Goal: Information Seeking & Learning: Find specific fact

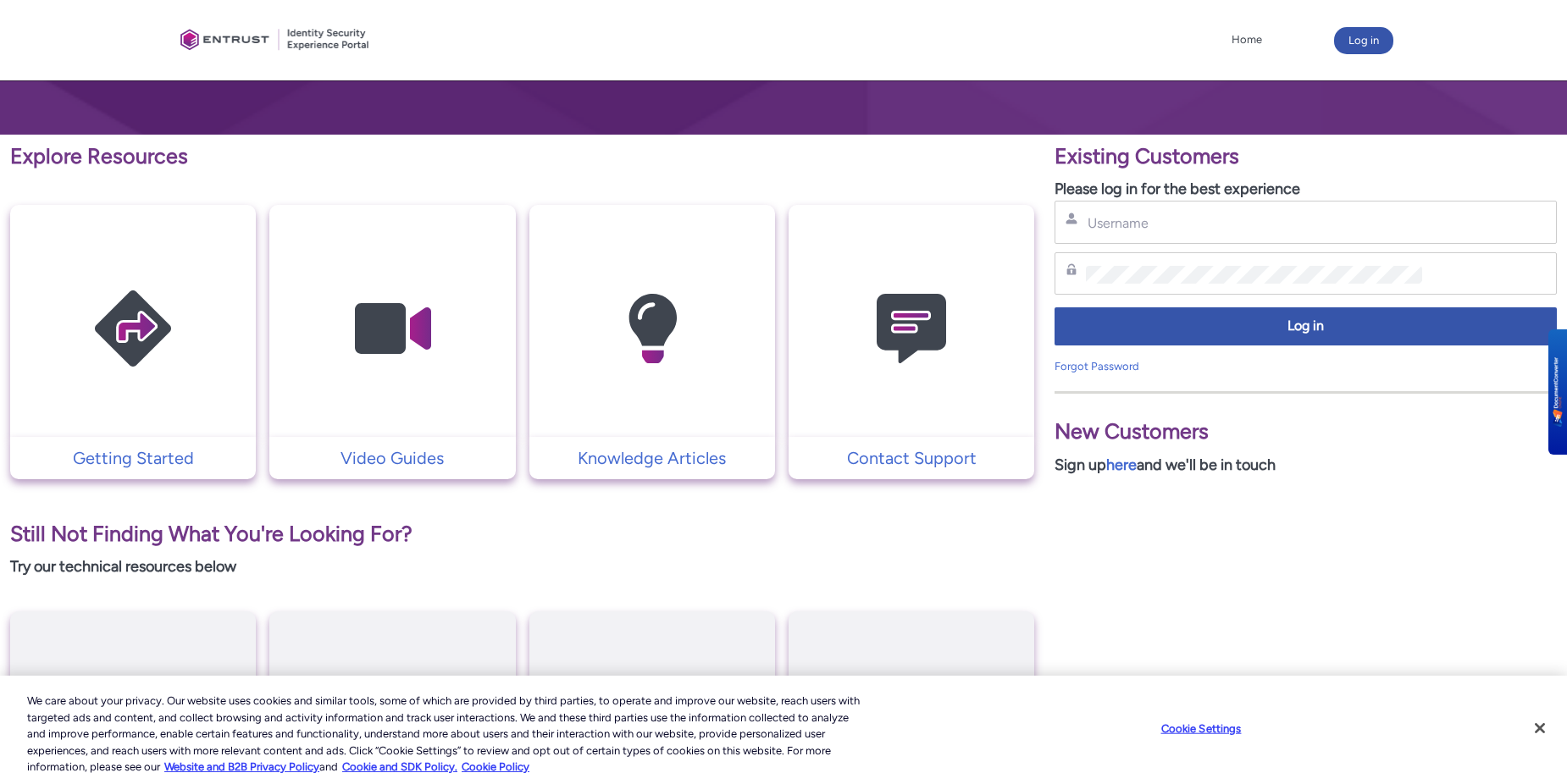
scroll to position [238, 0]
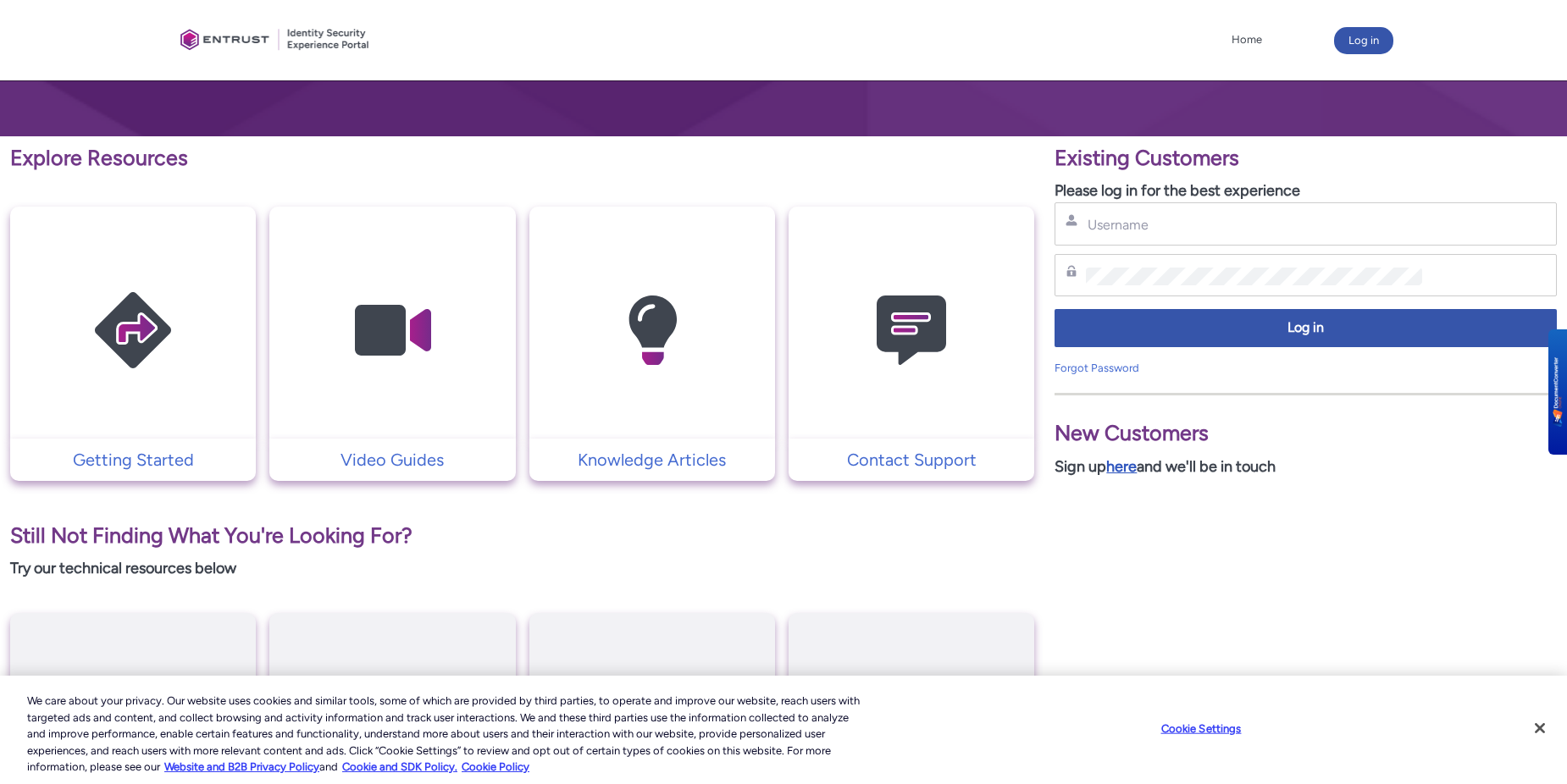
click at [1135, 468] on link "here" at bounding box center [1121, 466] width 30 height 18
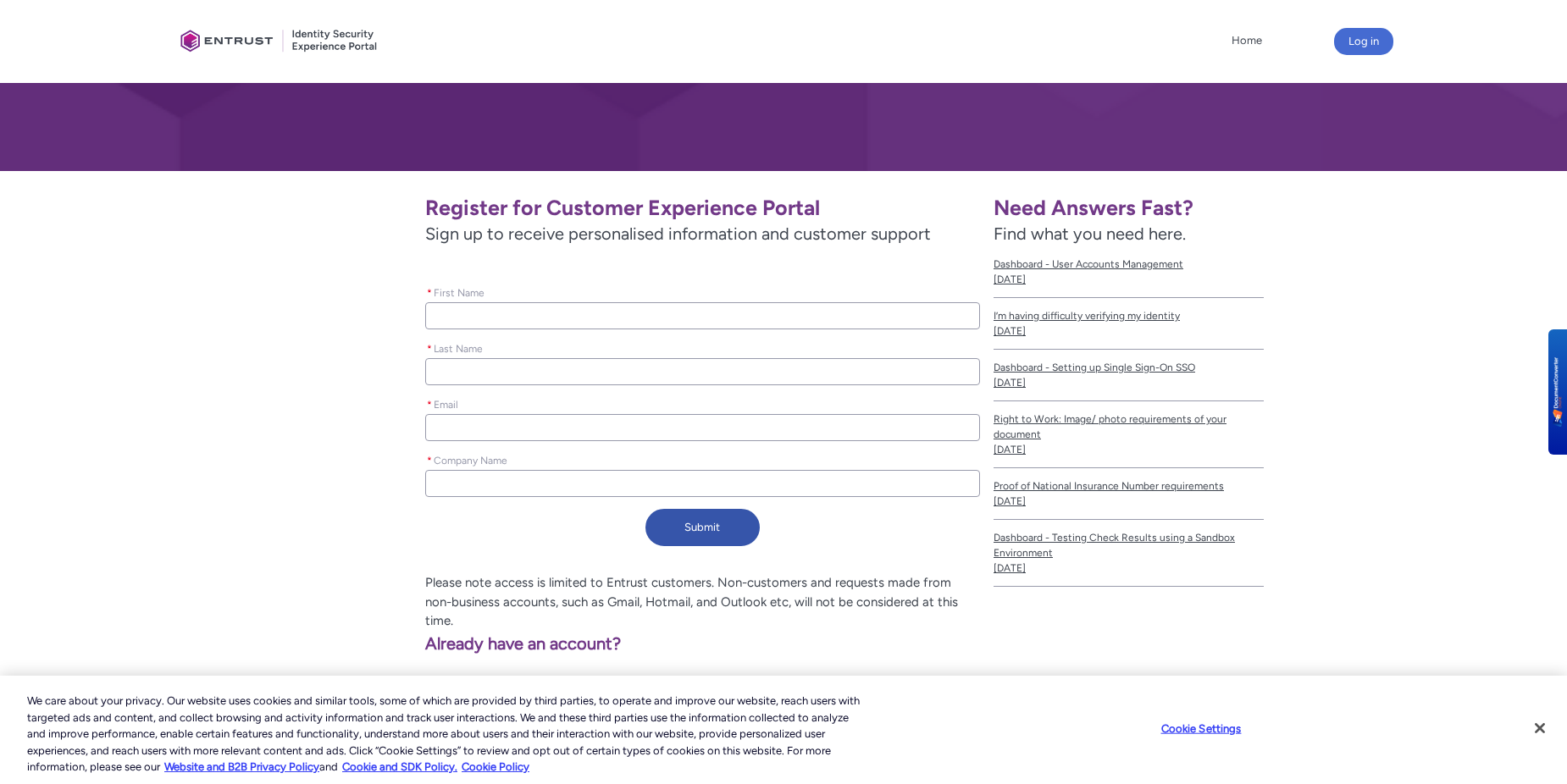
scroll to position [221, 0]
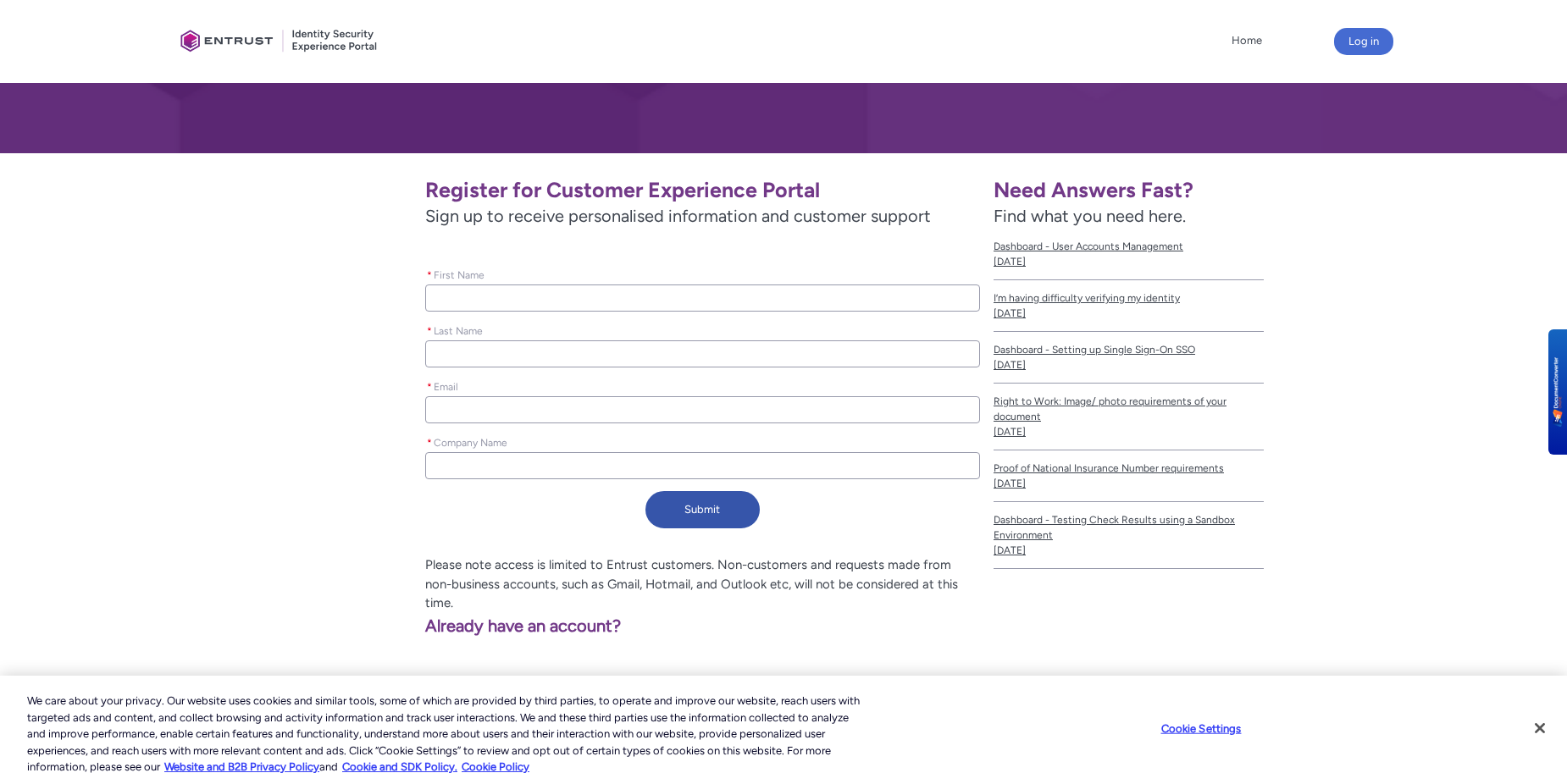
click at [485, 296] on input "* First Name" at bounding box center [702, 298] width 555 height 27
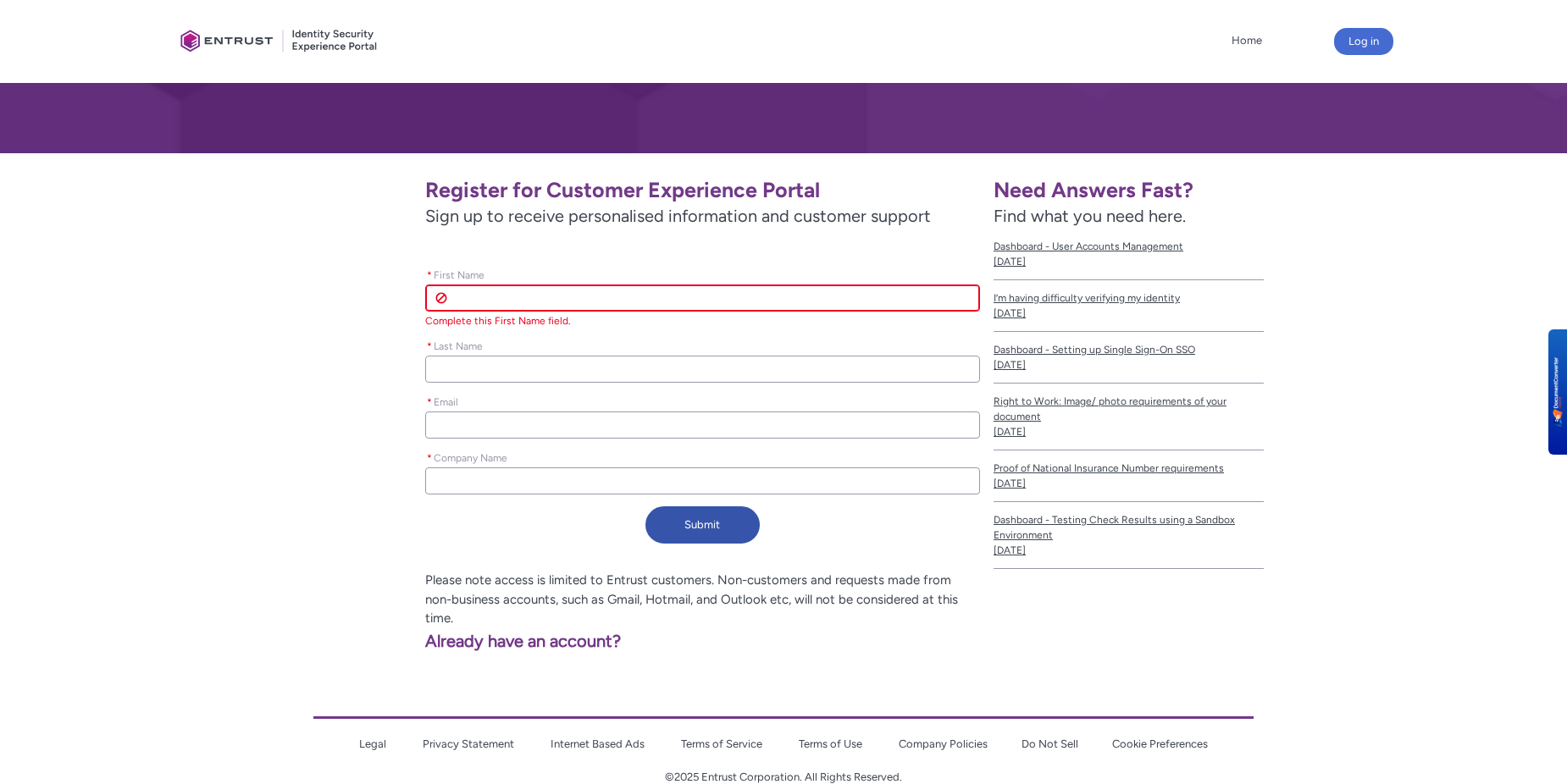
click at [485, 296] on input "* First Name" at bounding box center [702, 298] width 555 height 27
type lightning-primitive-input-simple "ROBERT"
type lightning-primitive-input-simple "REDDITT"
type lightning-primitive-input-simple "techsolutions@nbs4u.com"
type lightning-primitive-input-simple "NetBase Systems Solutions"
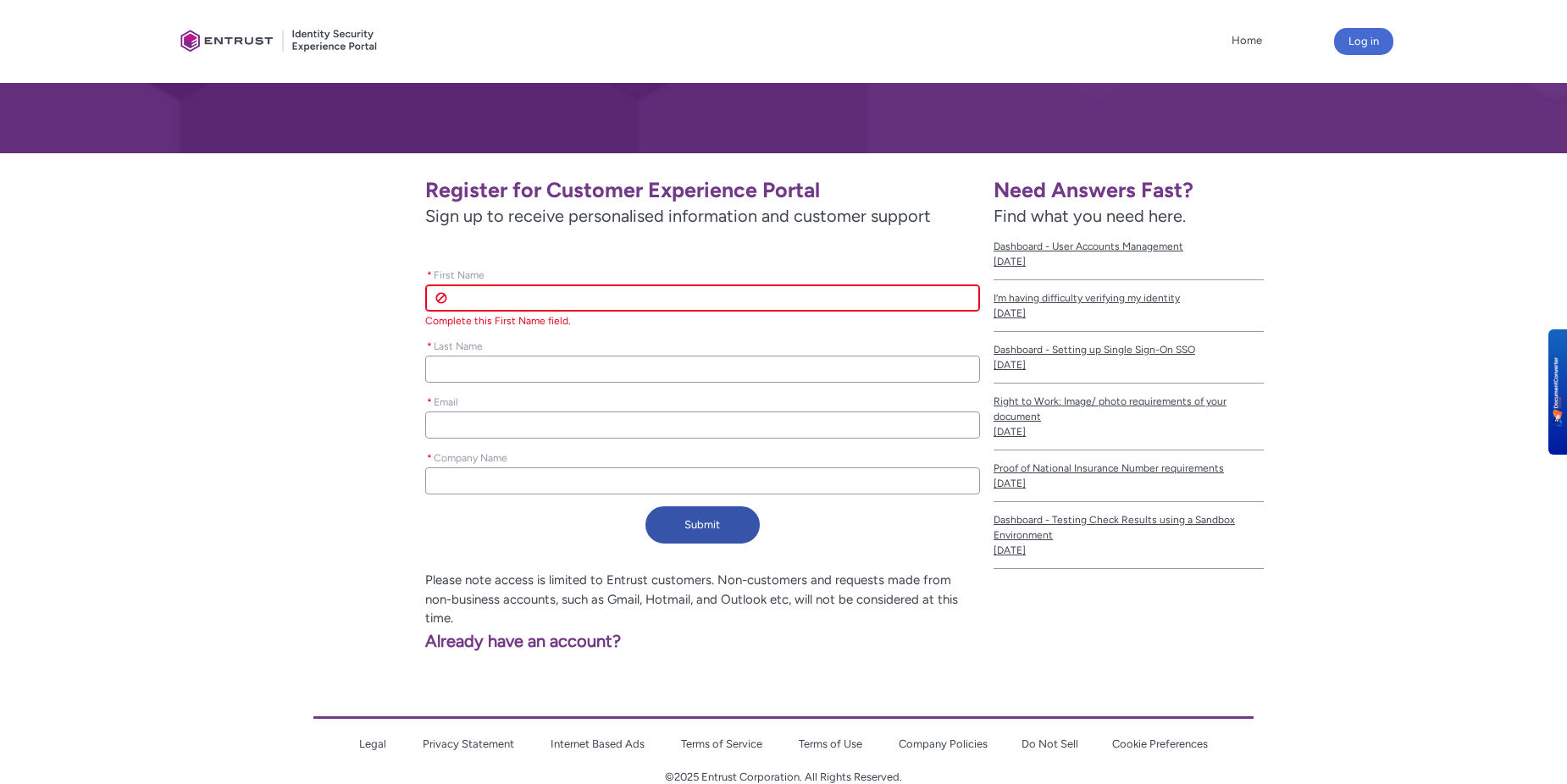
type input "ROBERT"
type input "REDDITT"
type input "techsolutions@nbs4u.com"
type input "NetBase Systems Solutions"
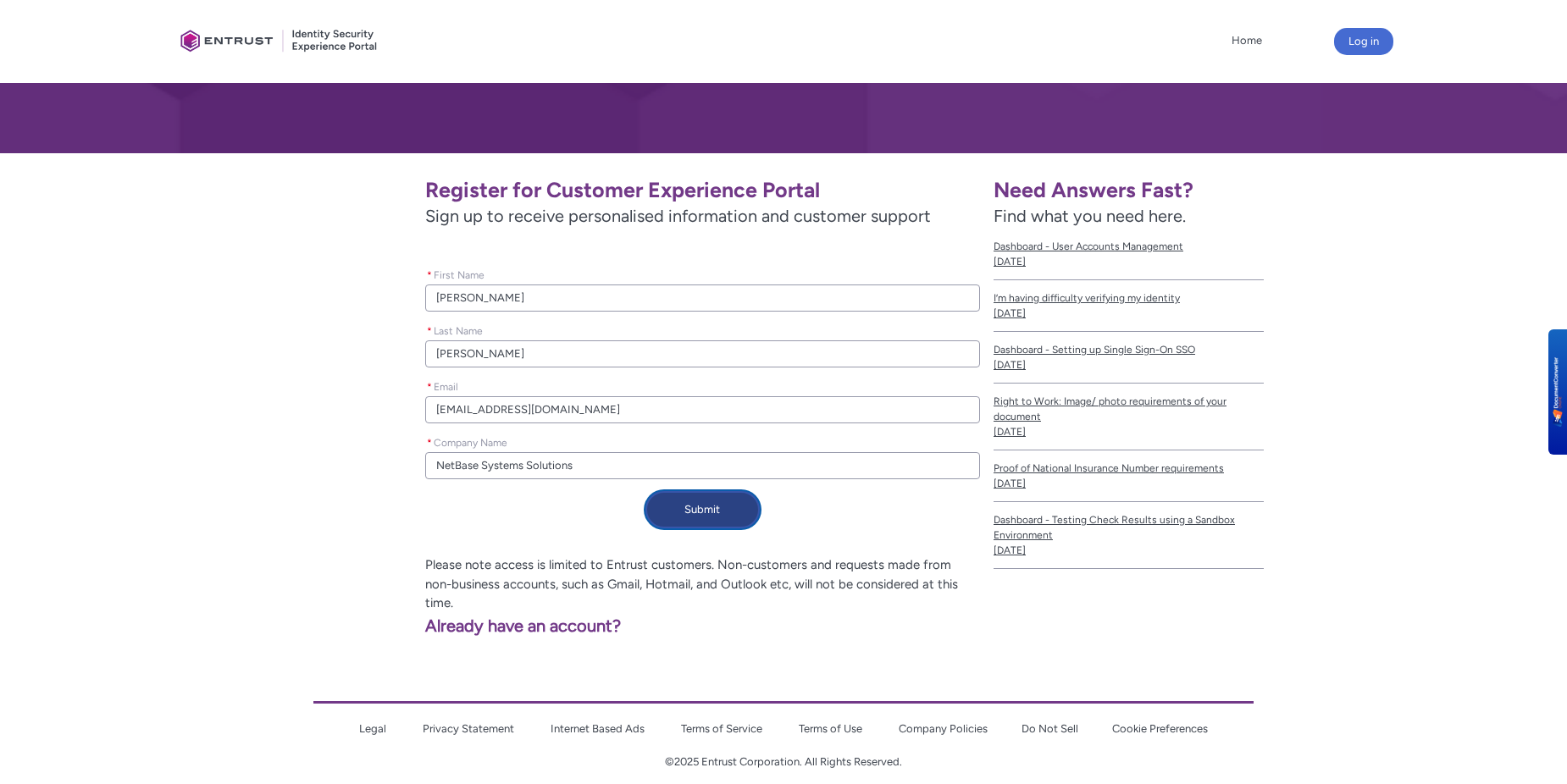
click at [686, 515] on button "Submit" at bounding box center [702, 510] width 114 height 37
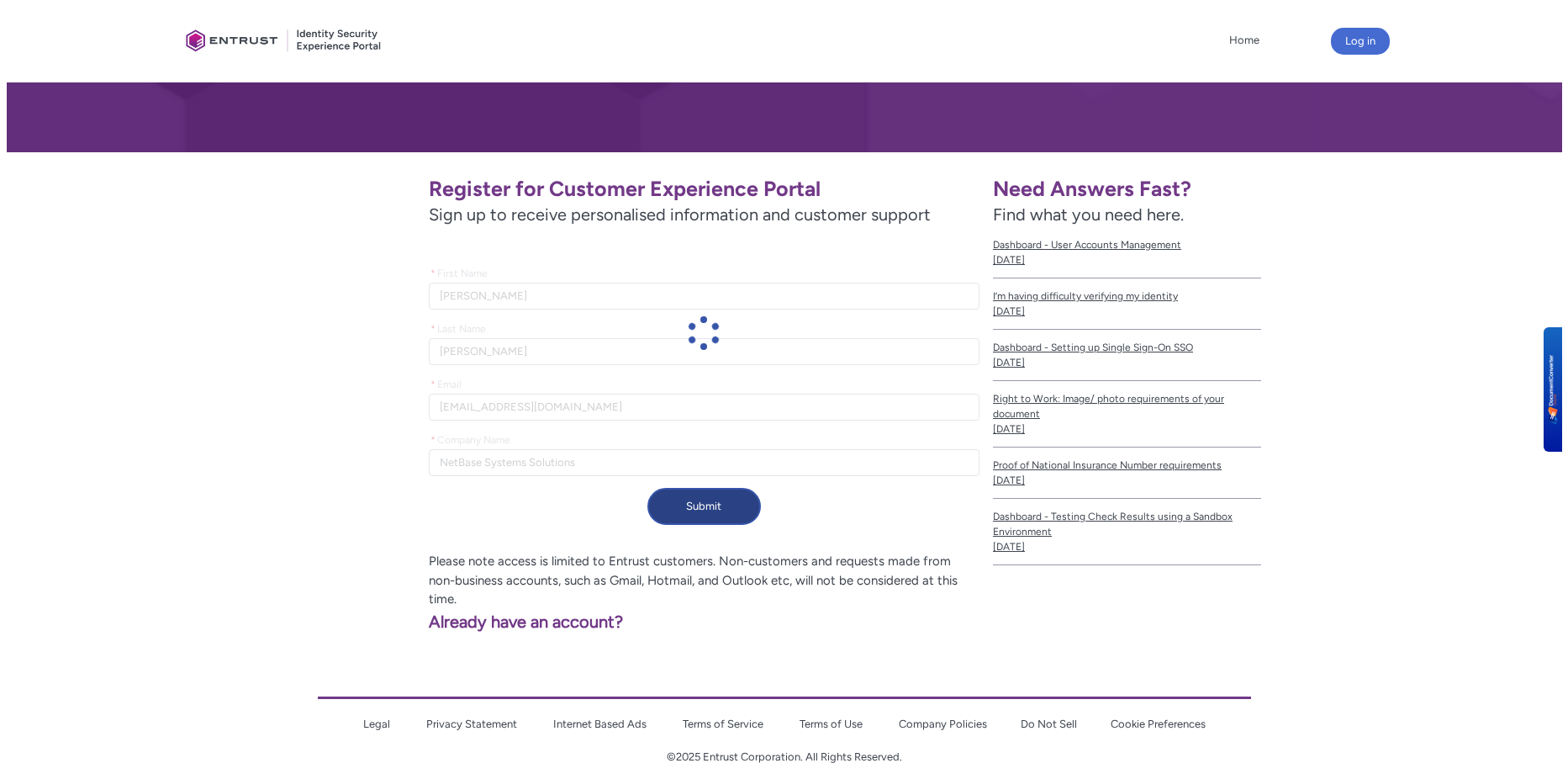
scroll to position [169, 0]
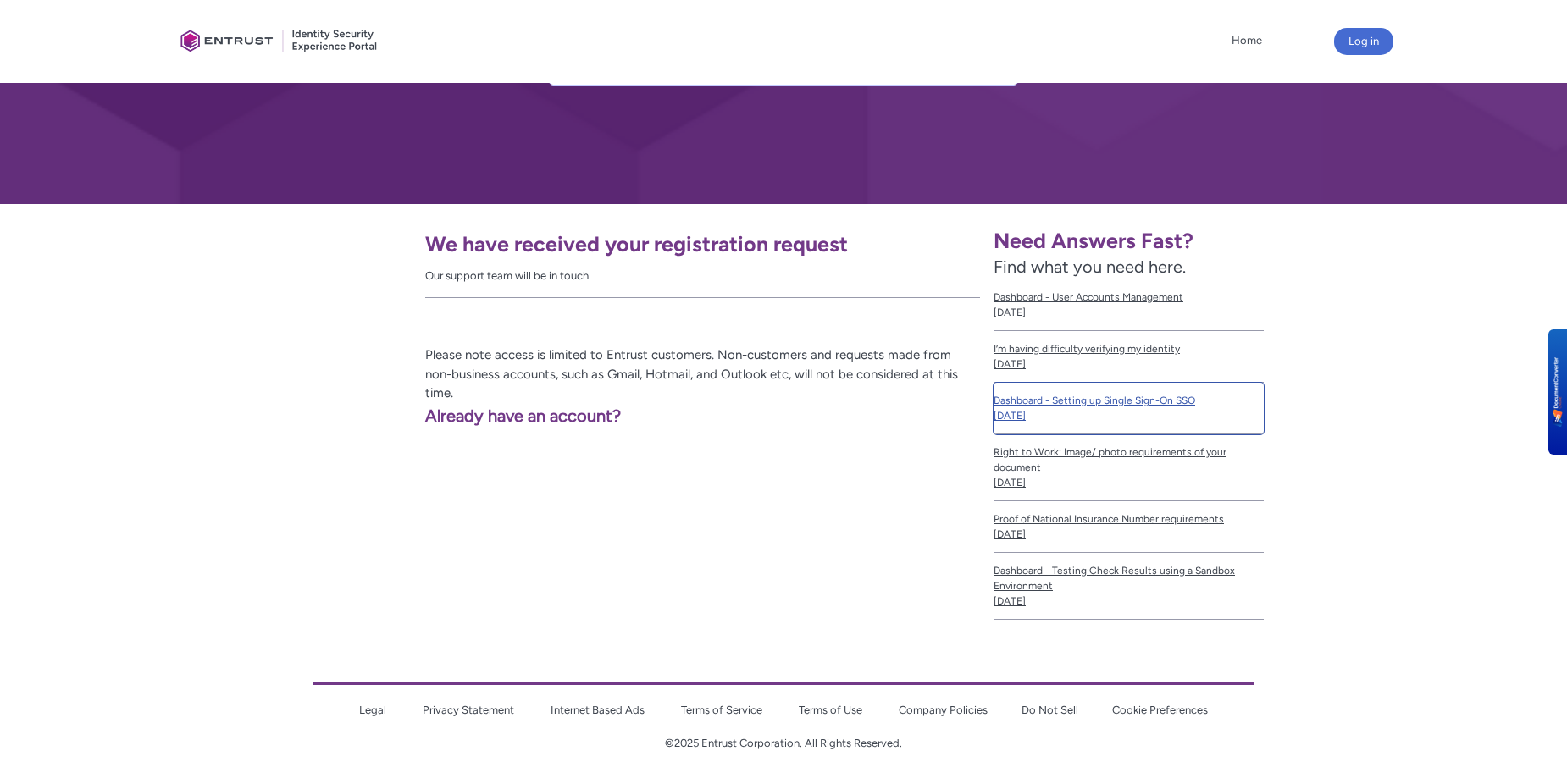
click at [1061, 402] on span "Dashboard - Setting up Single Sign-On SSO" at bounding box center [1128, 400] width 270 height 15
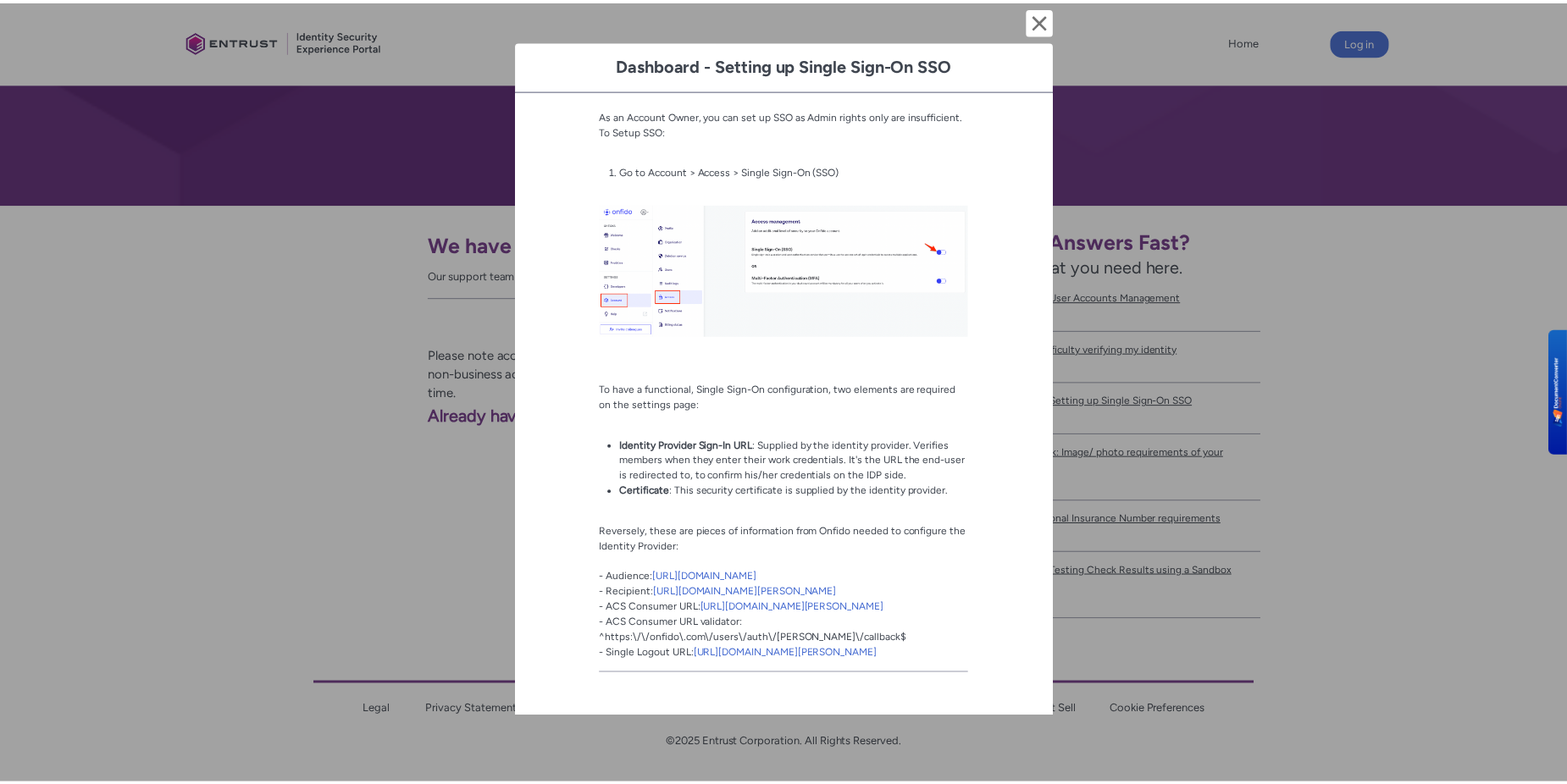
scroll to position [526, 0]
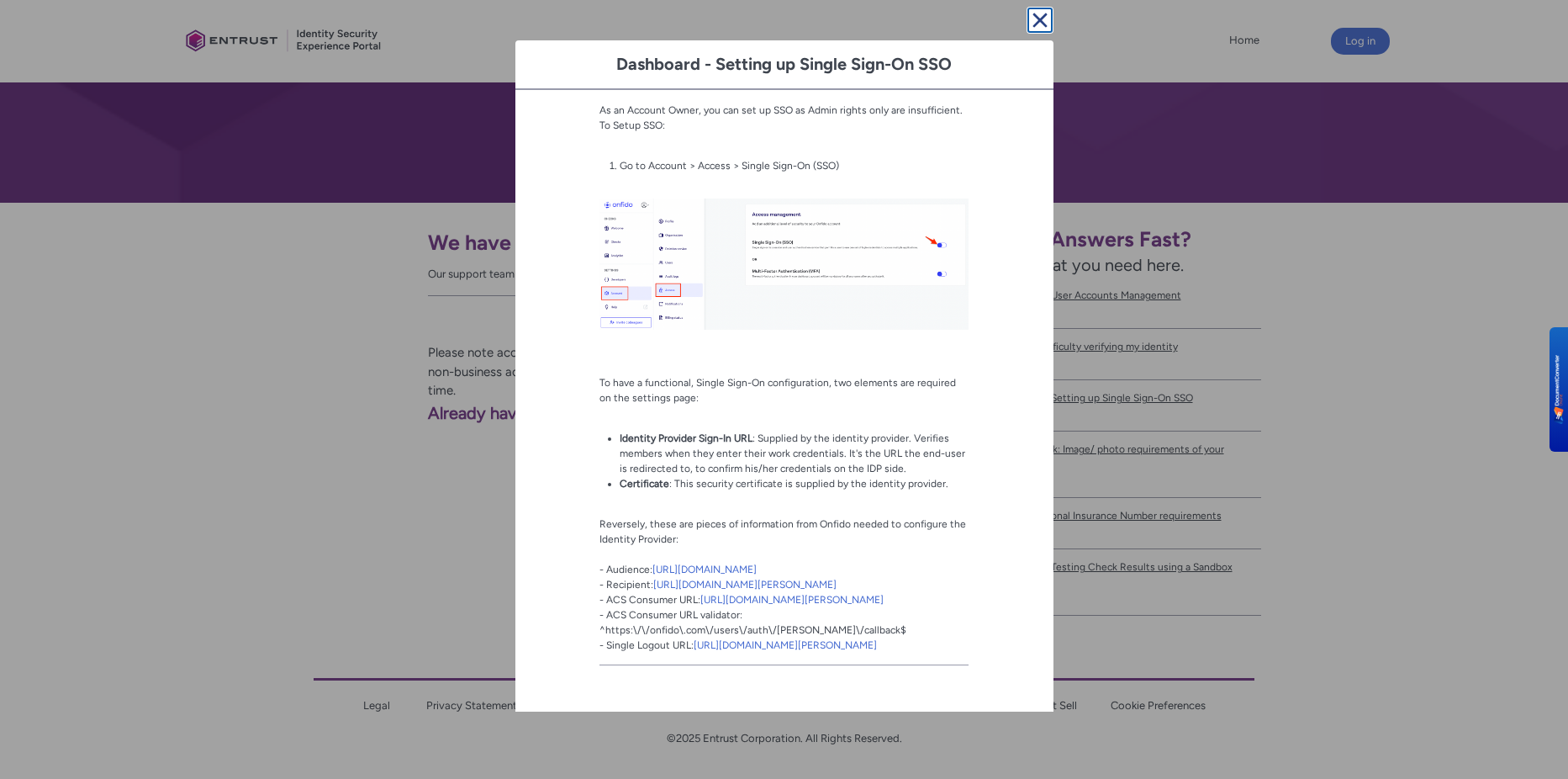
click at [1035, 16] on lightning-primitive-icon "button" at bounding box center [1039, 20] width 20 height 20
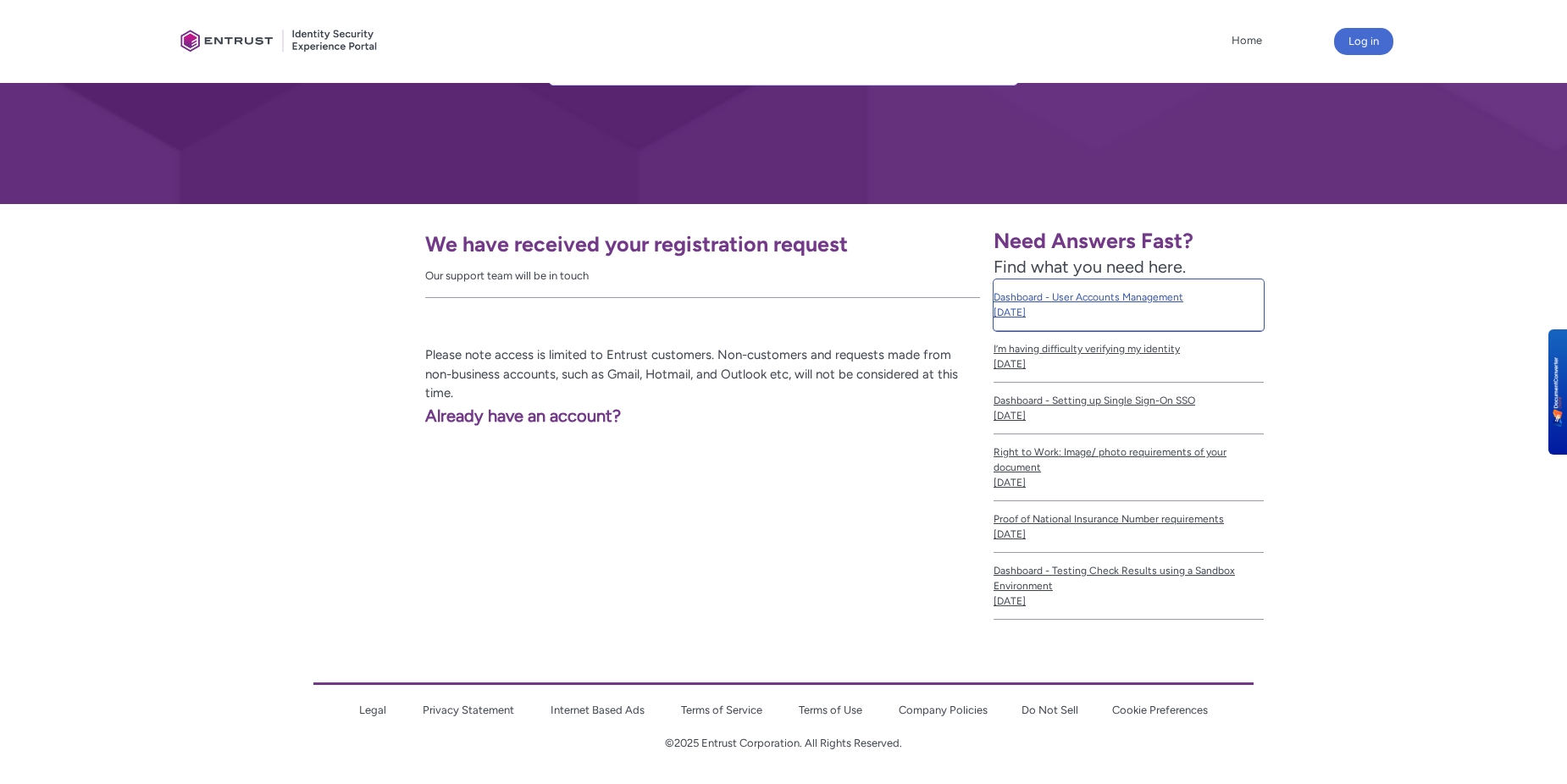
click at [1022, 295] on span "Dashboard - User Accounts Management" at bounding box center [1128, 297] width 270 height 15
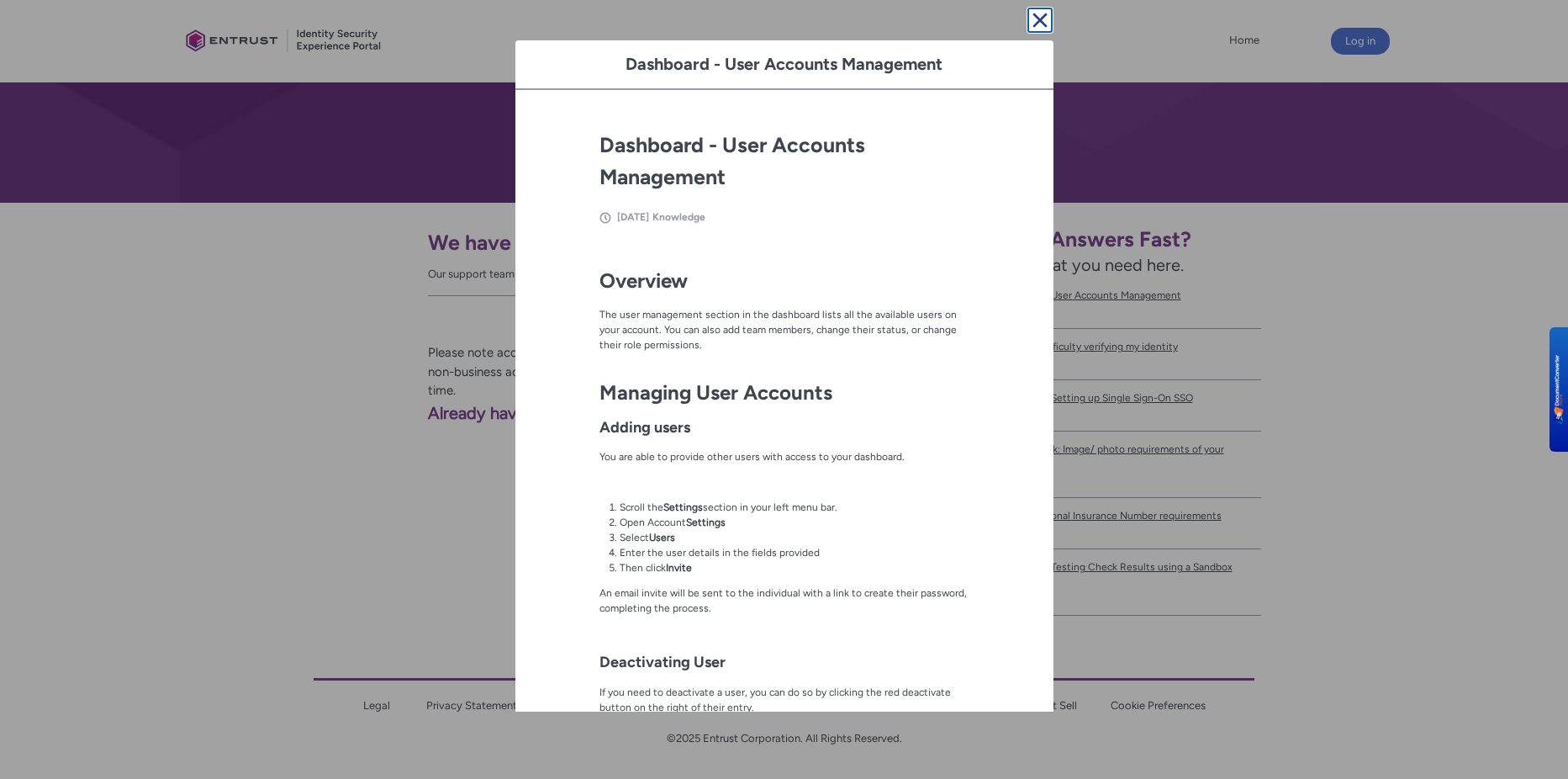
click at [1029, 29] on lightning-primitive-icon "button" at bounding box center [1039, 20] width 20 height 20
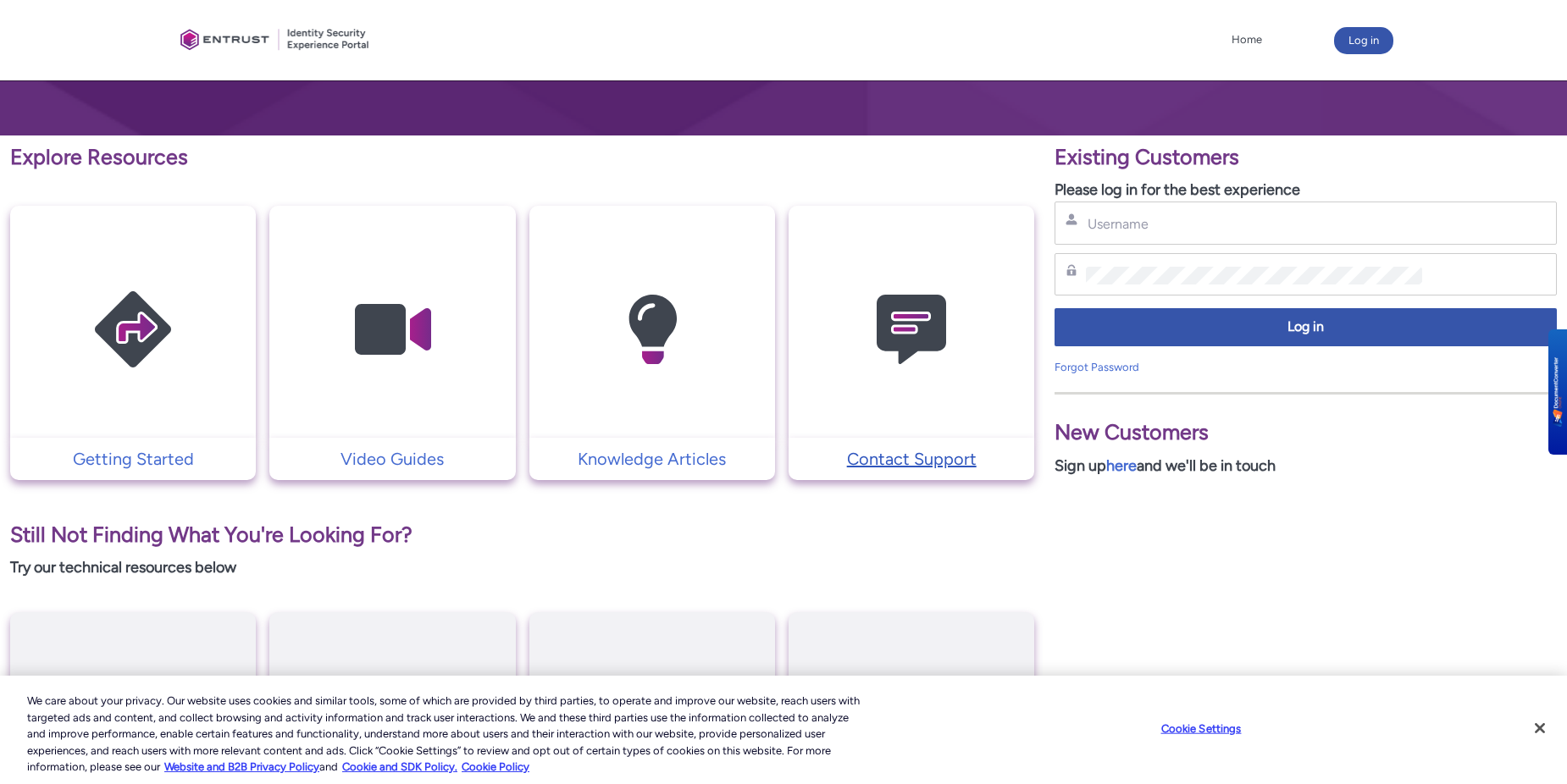
scroll to position [238, 0]
click at [918, 451] on p "Contact Support" at bounding box center [911, 459] width 229 height 26
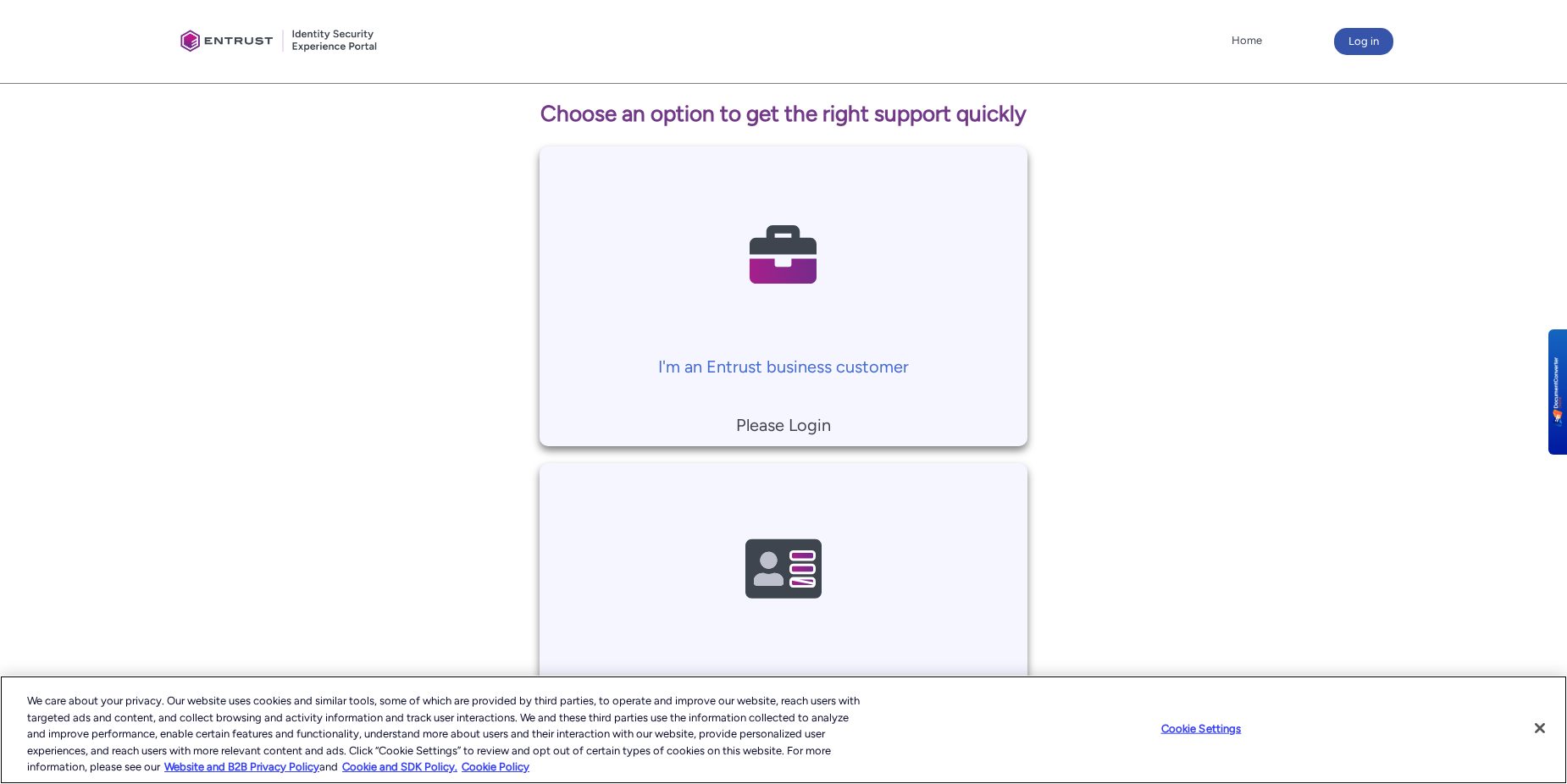
scroll to position [381, 0]
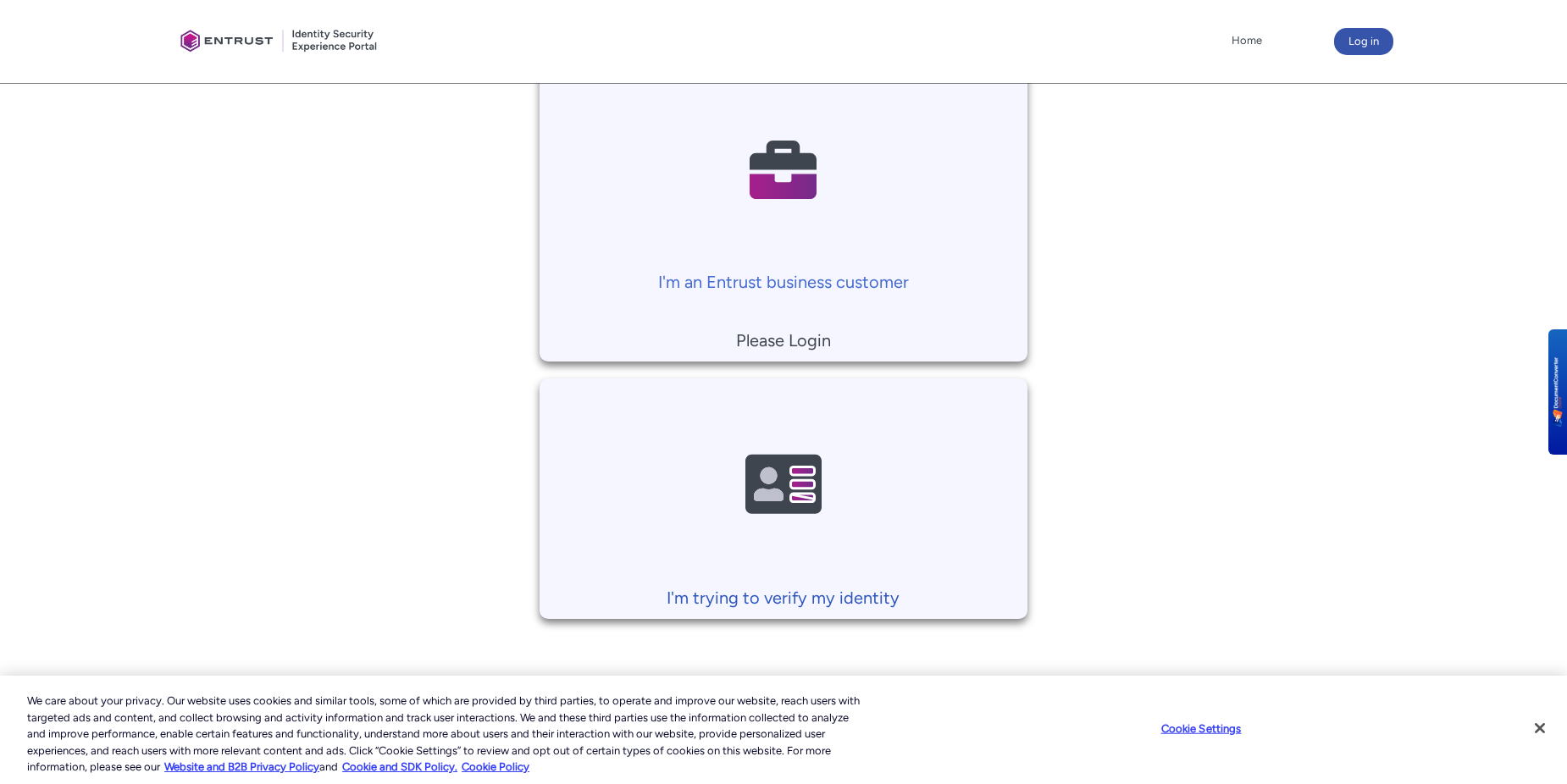
click at [804, 593] on p "I'm trying to verify my identity" at bounding box center [784, 598] width 472 height 26
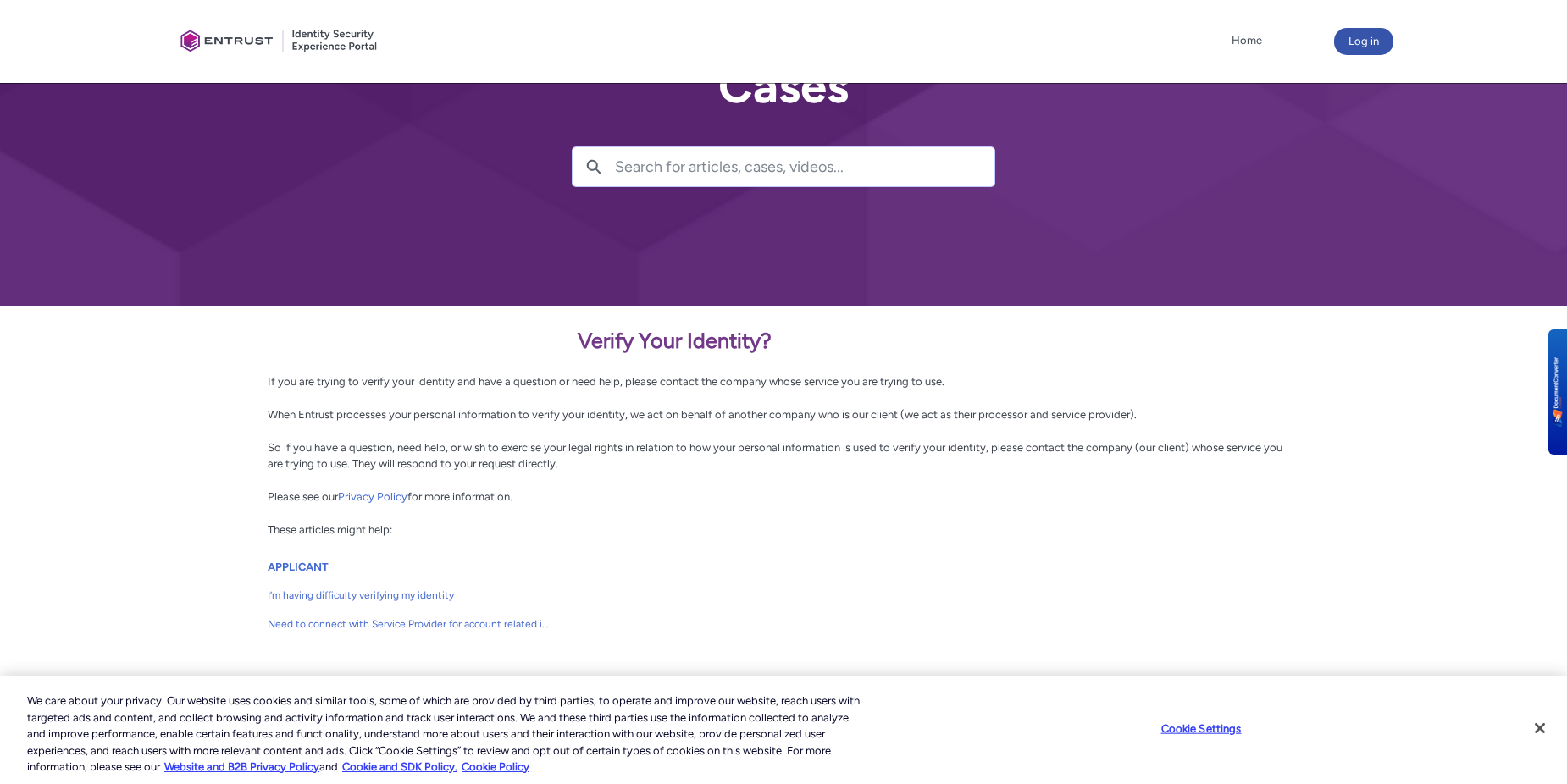
scroll to position [148, 0]
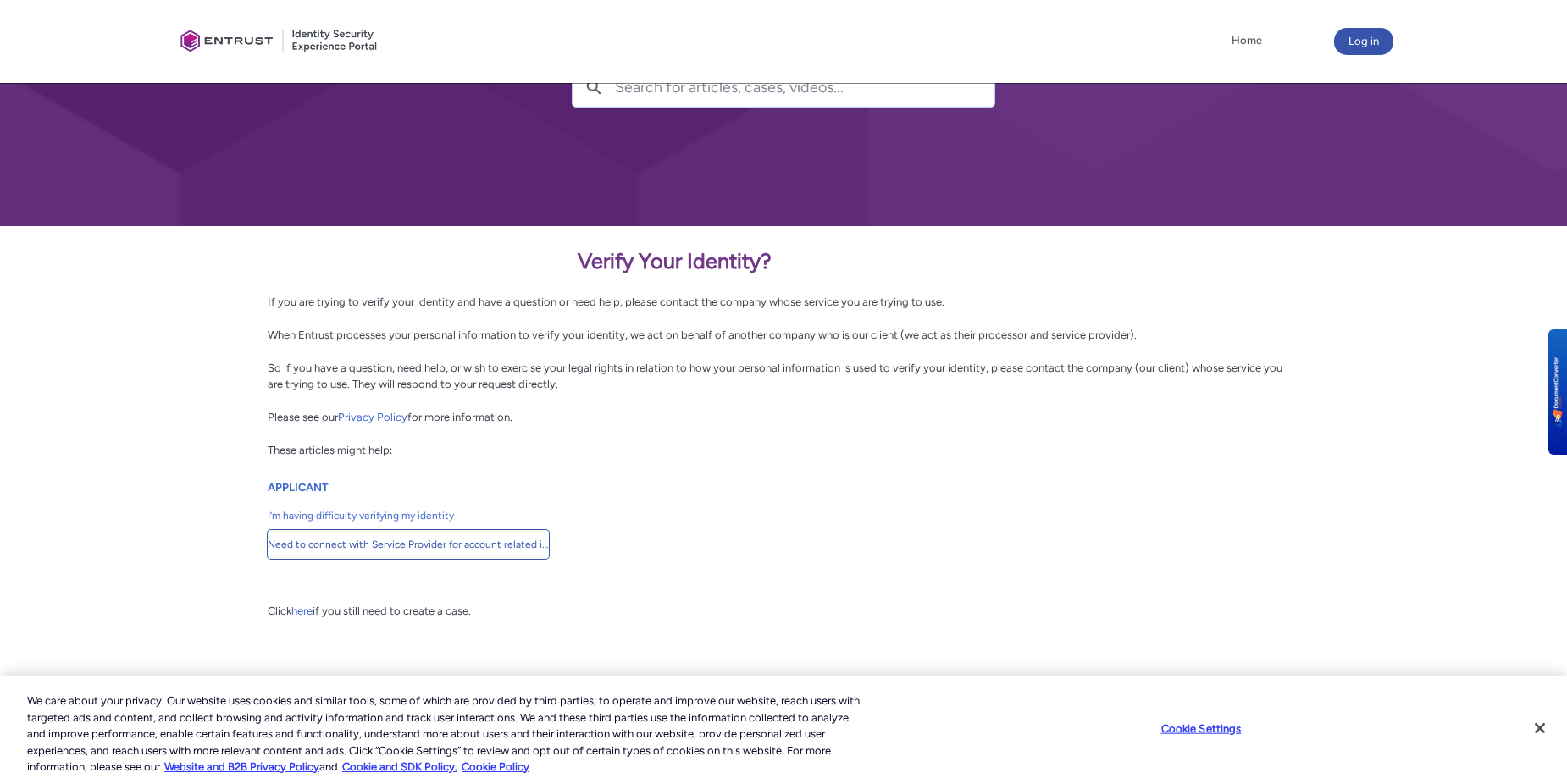
click at [409, 543] on span "Need to connect with Service Provider for account related issues" at bounding box center [408, 544] width 281 height 15
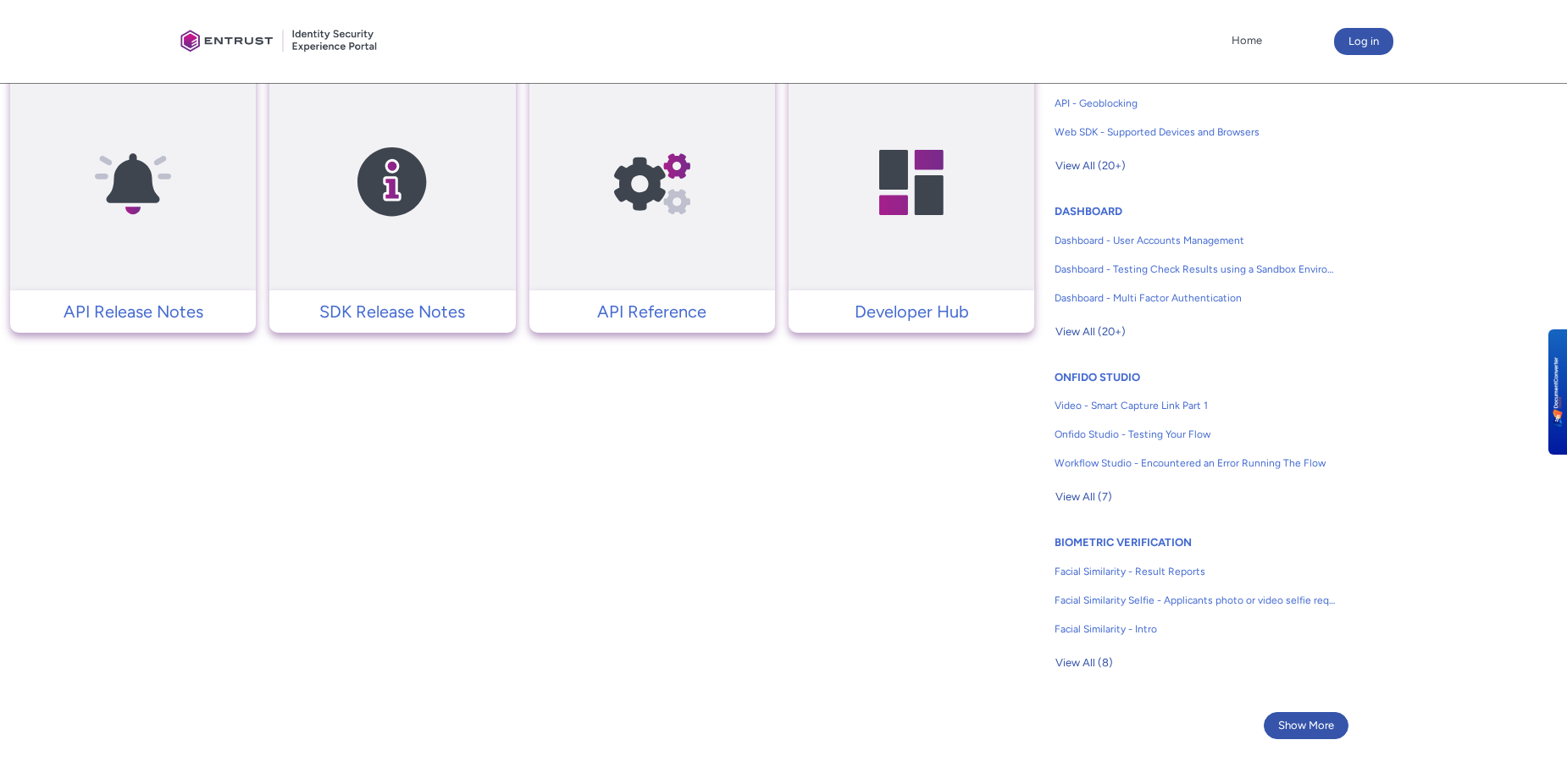
scroll to position [847, 0]
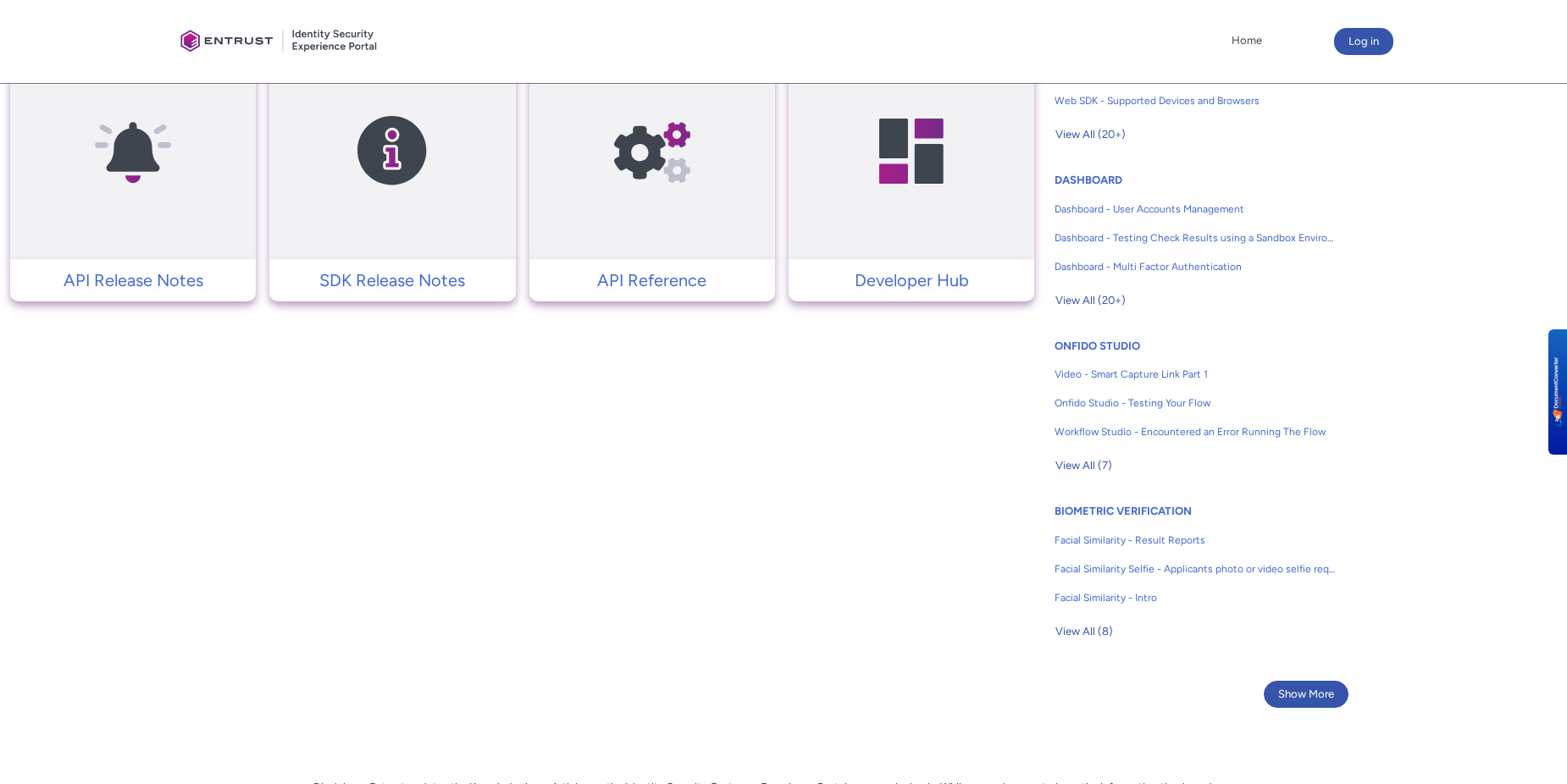
click at [885, 274] on p "Developer Hub" at bounding box center [911, 280] width 229 height 26
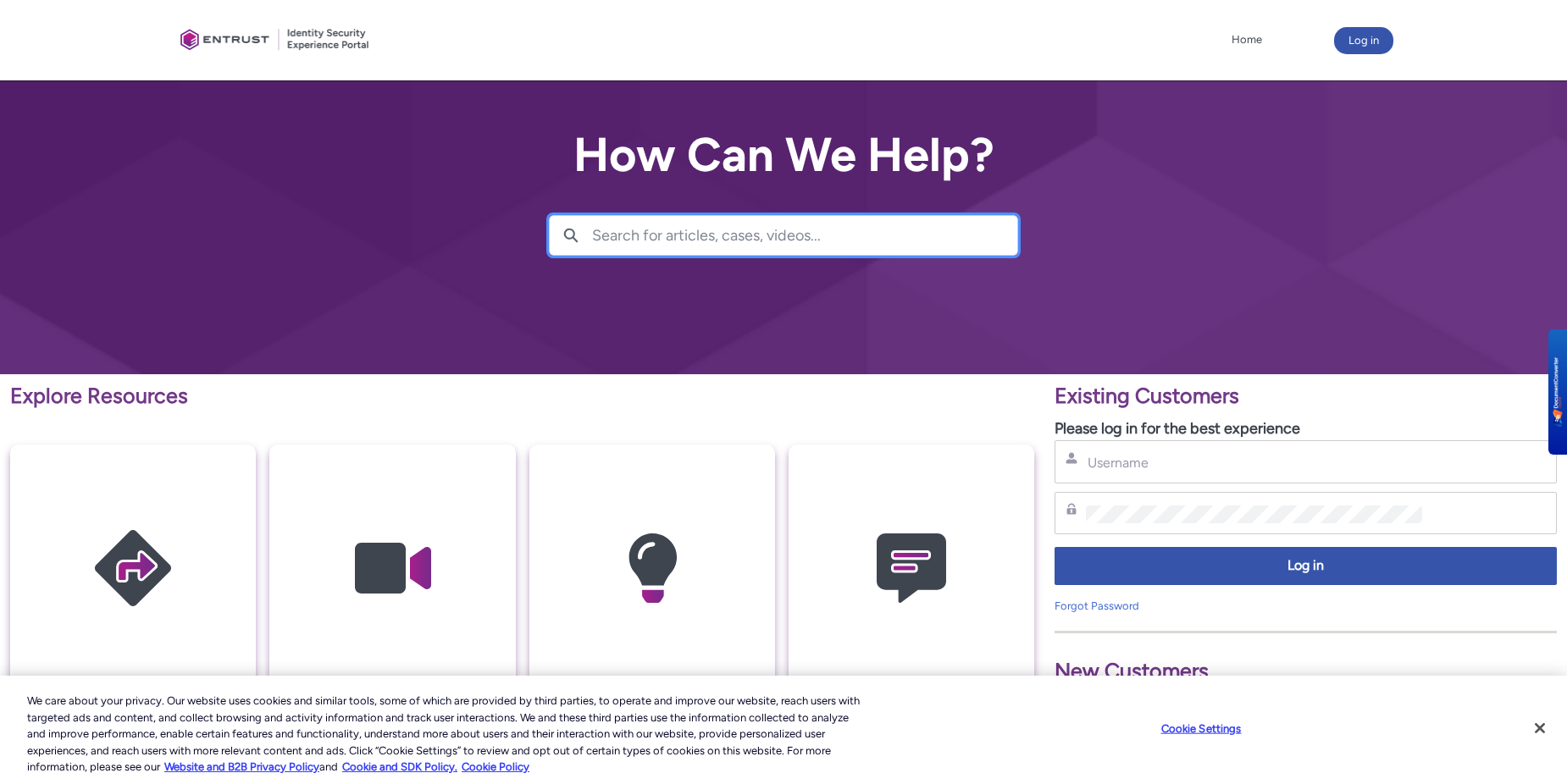
click at [910, 244] on input "Search for articles, cases, videos..." at bounding box center [804, 235] width 425 height 39
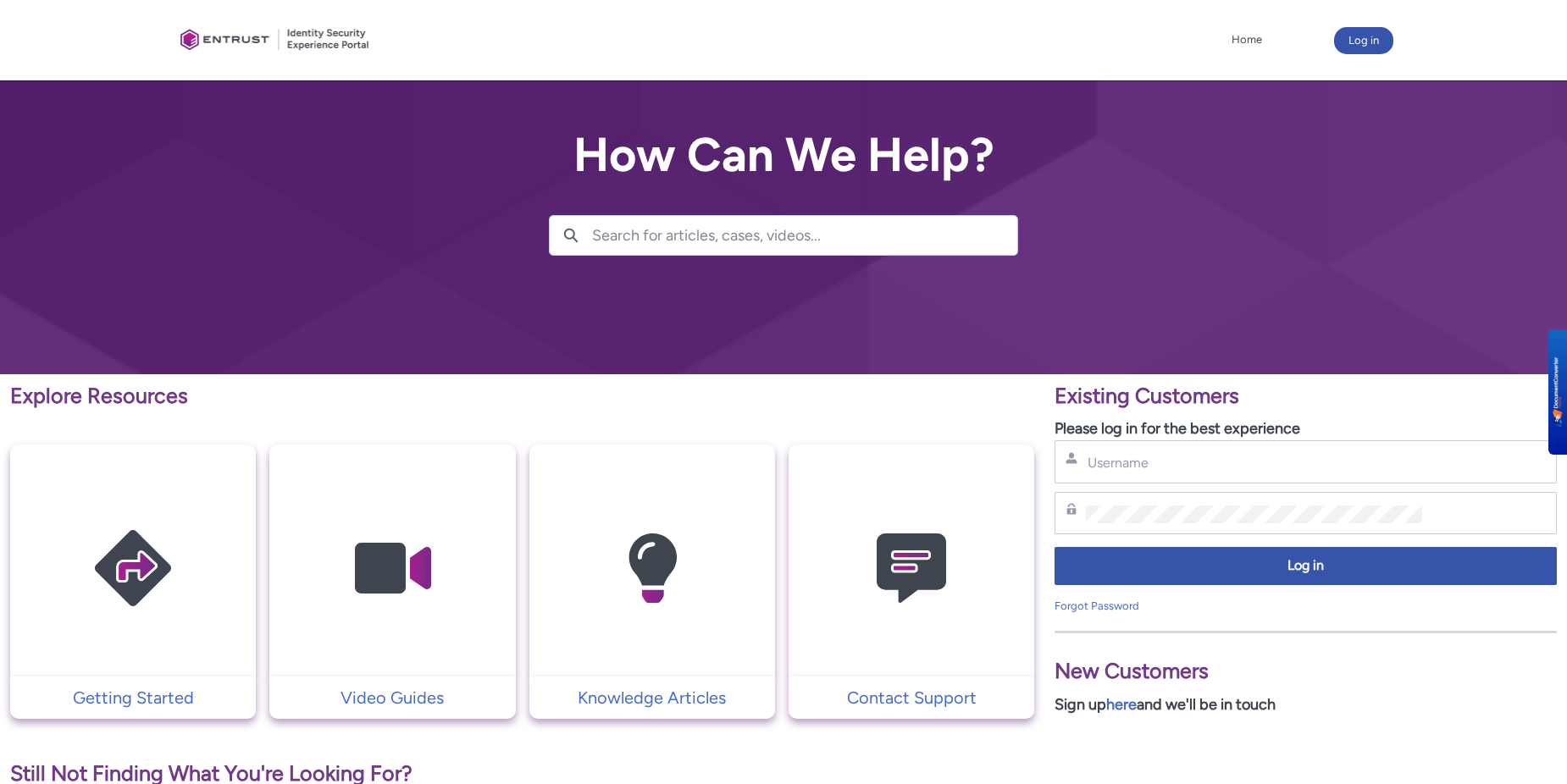
click at [871, 147] on h2 "How Can We Help?" at bounding box center [784, 155] width 469 height 53
click at [828, 244] on input "Search for articles, cases, videos..." at bounding box center [804, 235] width 425 height 39
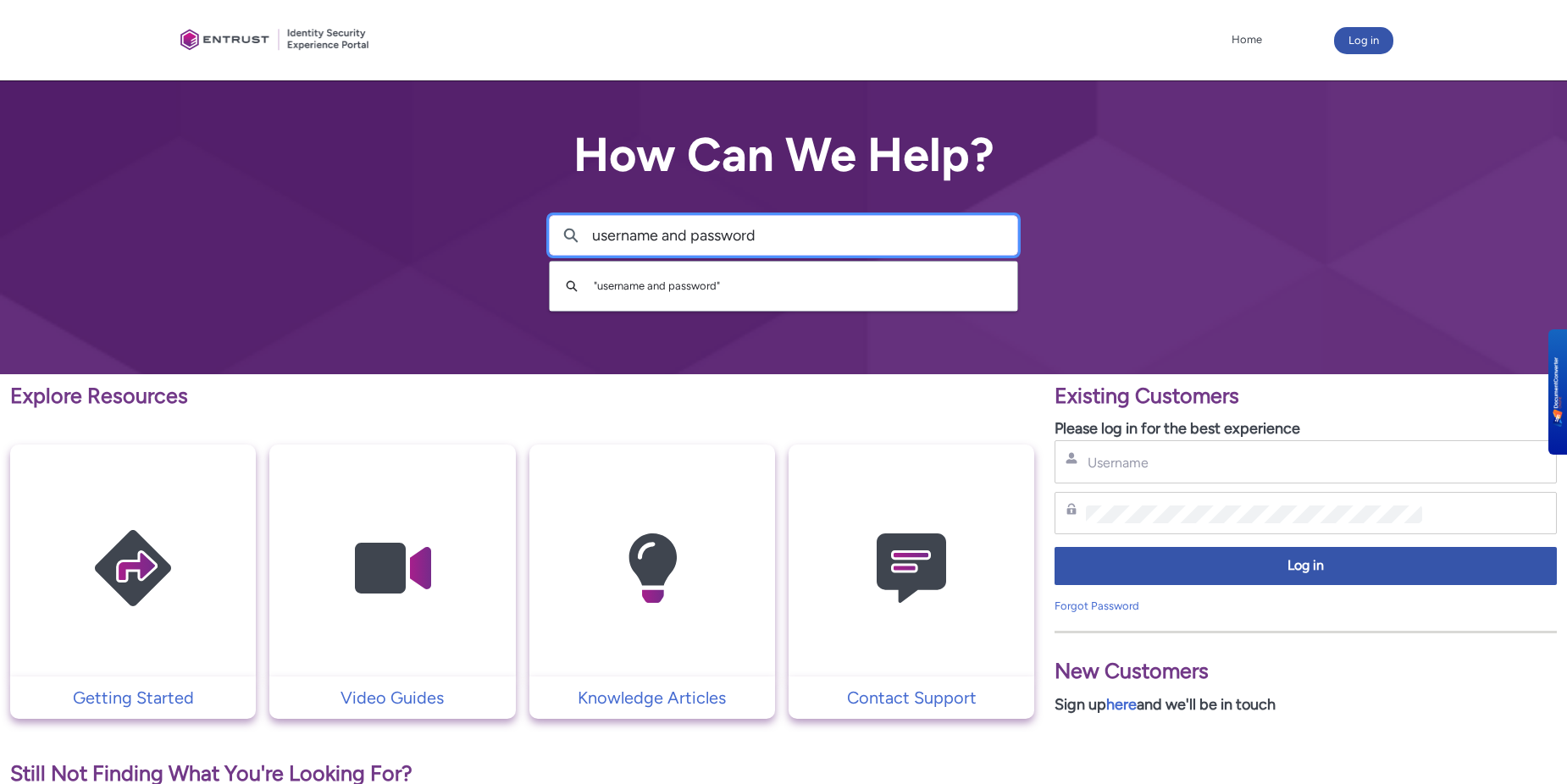
type input "username and password"
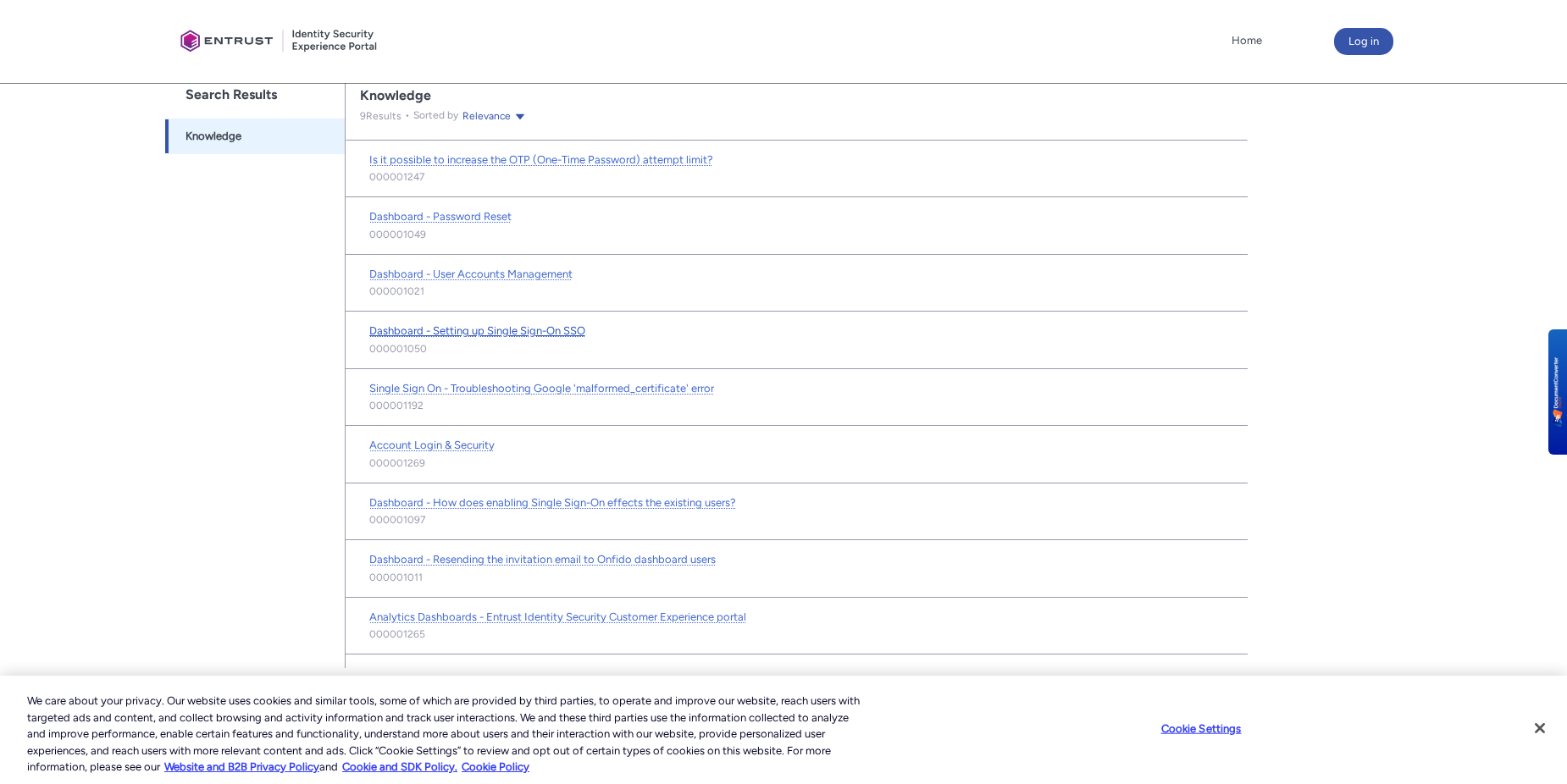
scroll to position [348, 0]
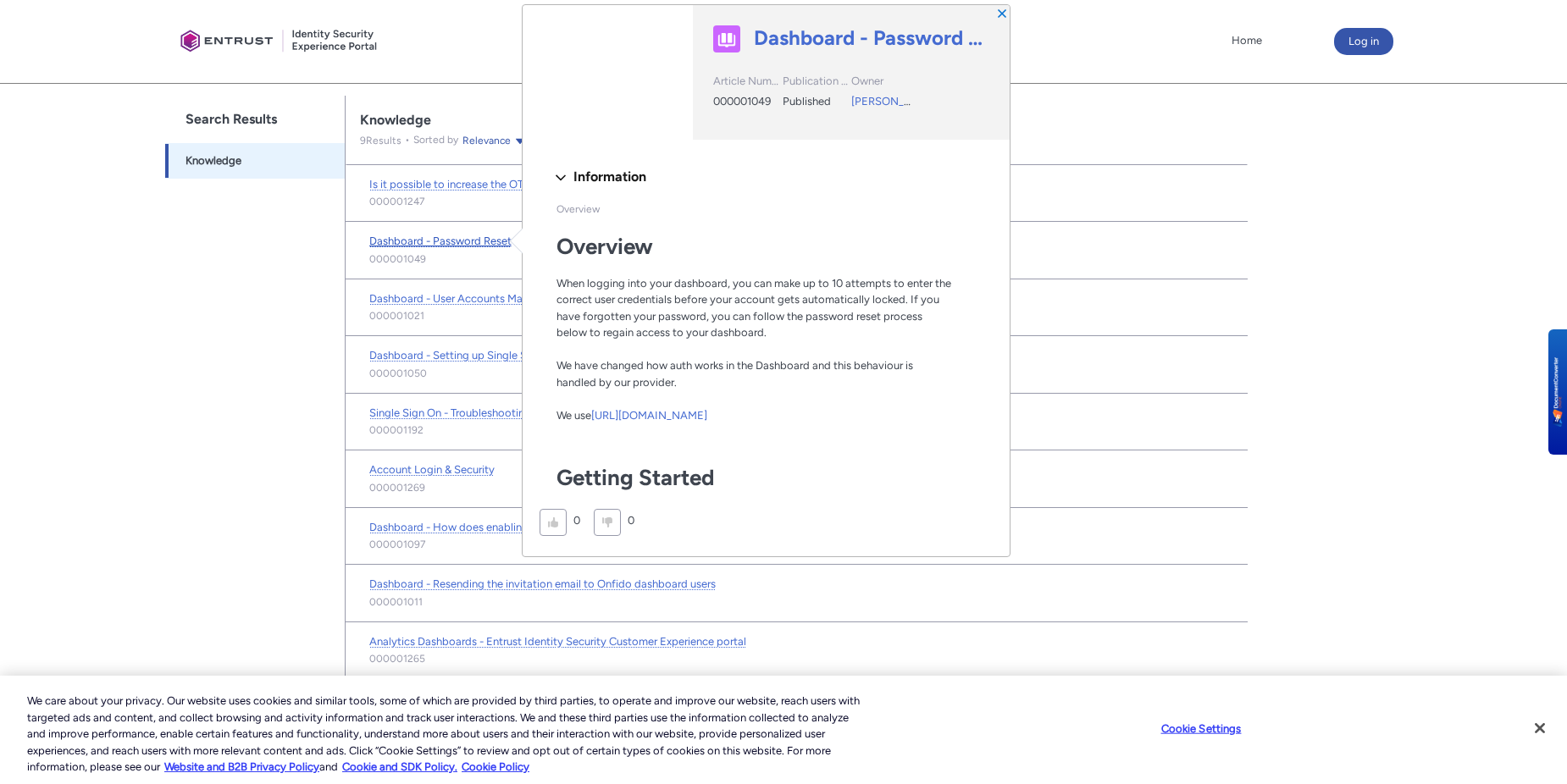
click at [463, 239] on span "Dashboard - Password Reset" at bounding box center [441, 241] width 142 height 13
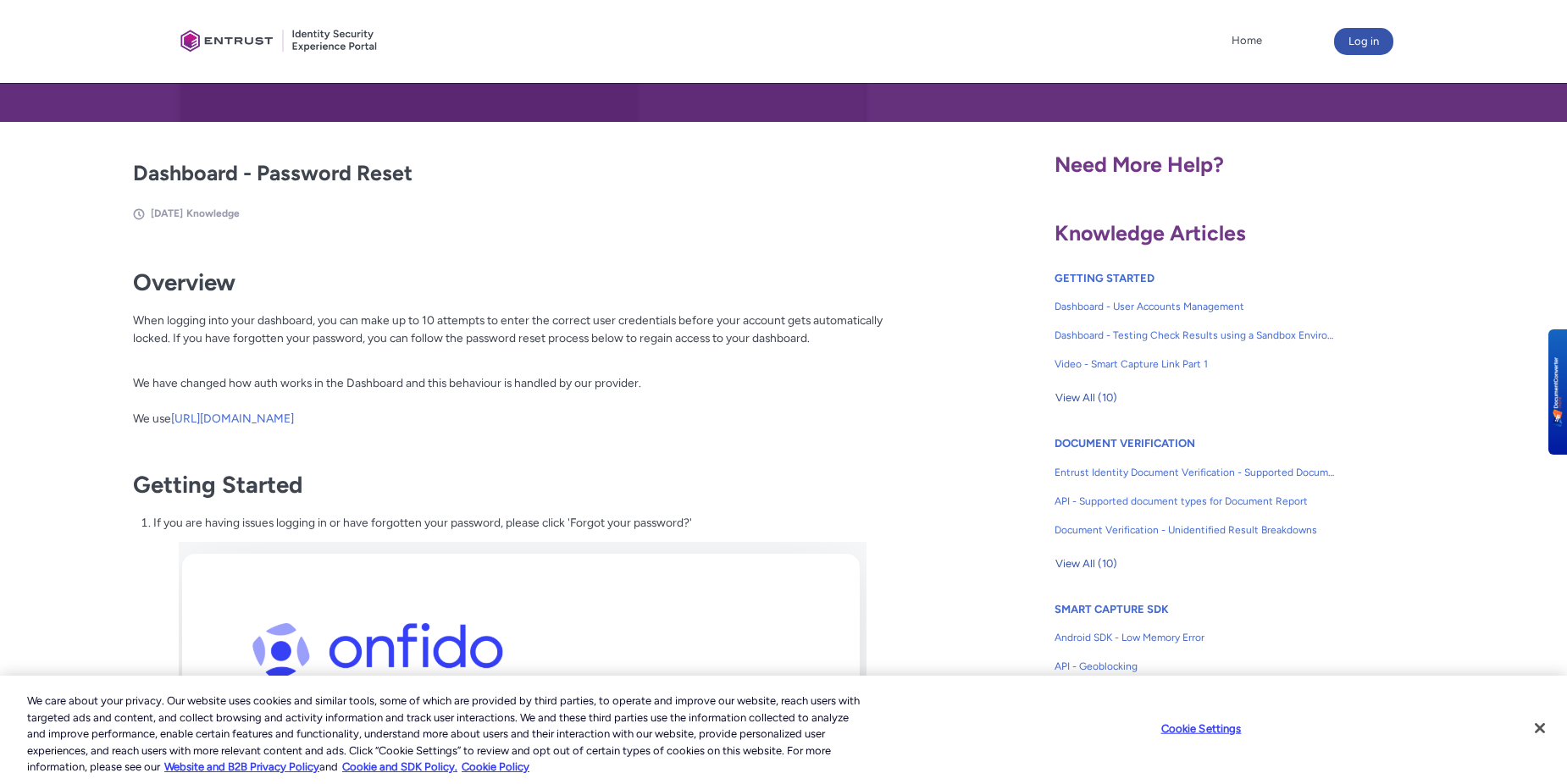
scroll to position [85, 0]
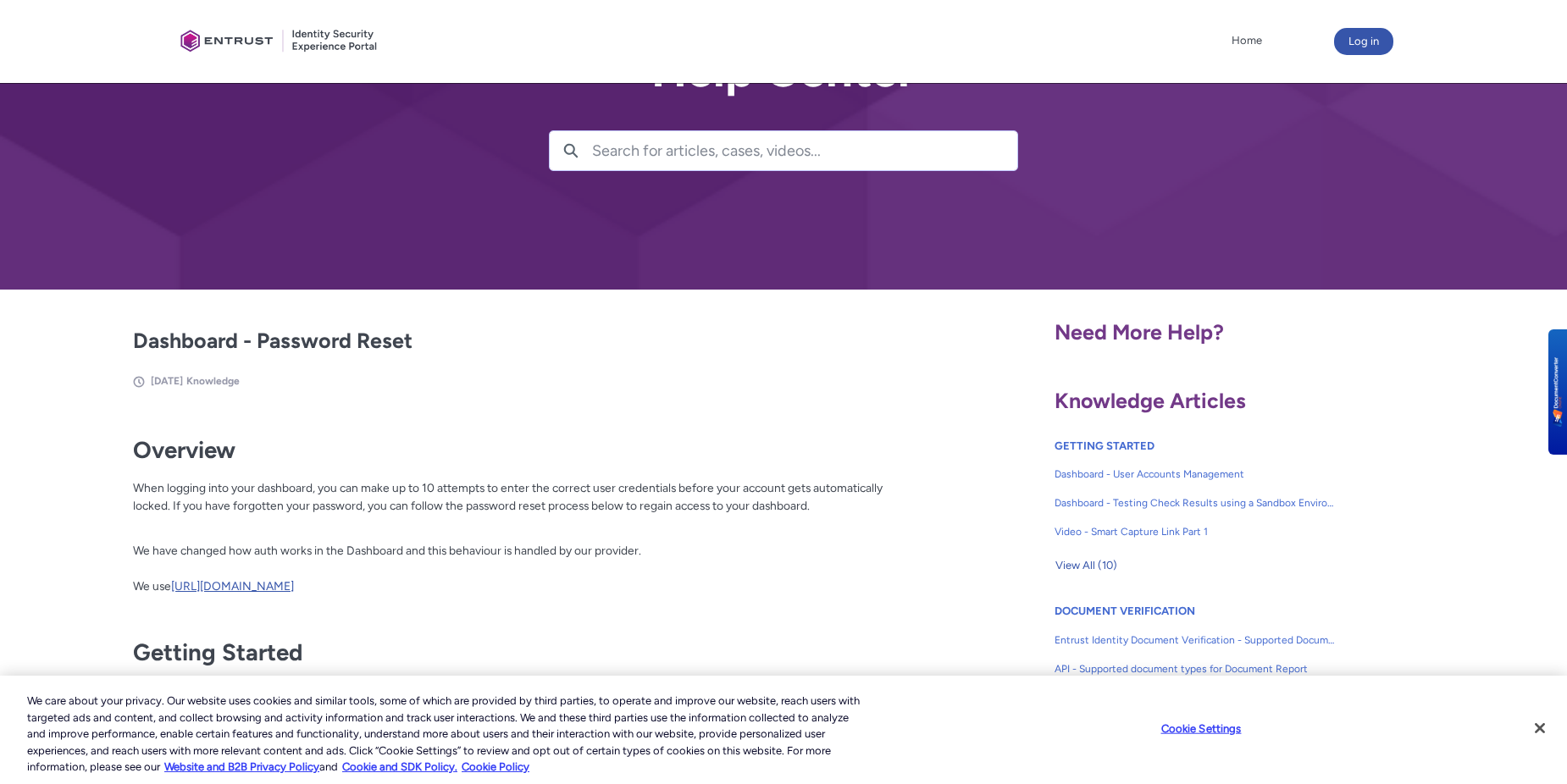
click at [294, 583] on link "[URL][DOMAIN_NAME]" at bounding box center [233, 585] width 123 height 14
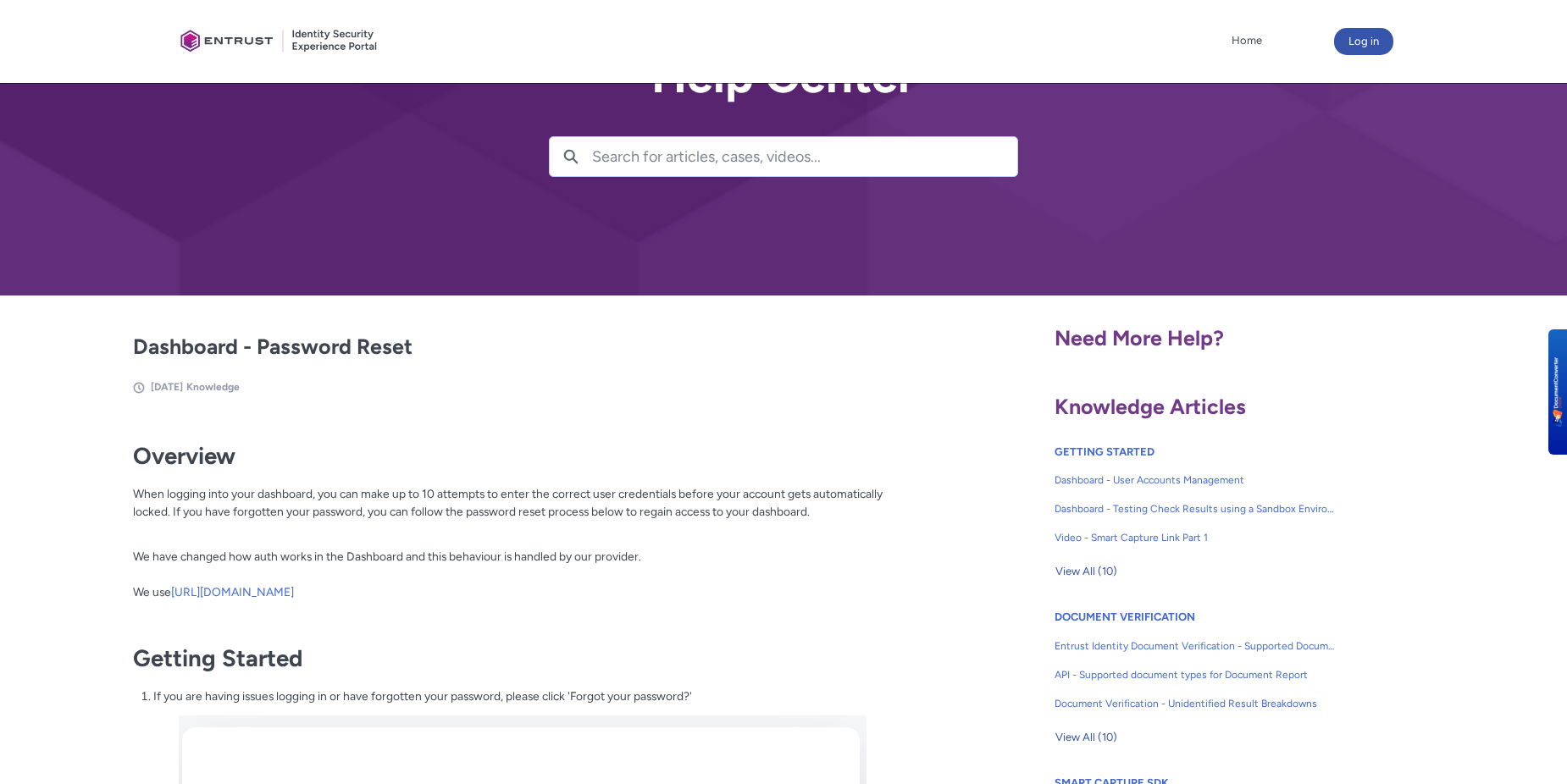
scroll to position [0, 0]
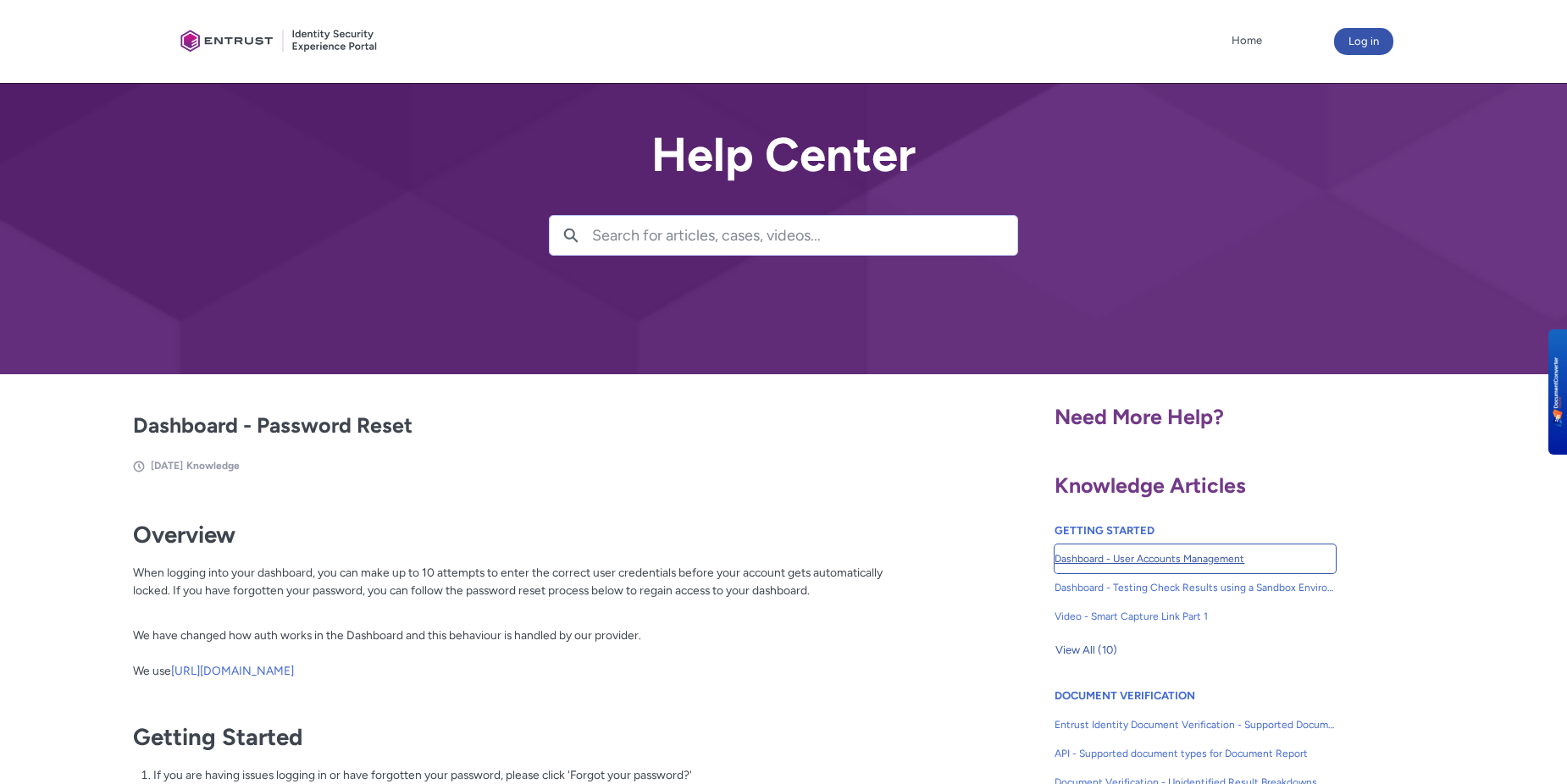
click at [1129, 555] on span "Dashboard - User Accounts Management" at bounding box center [1195, 558] width 281 height 15
